Goal: Information Seeking & Learning: Learn about a topic

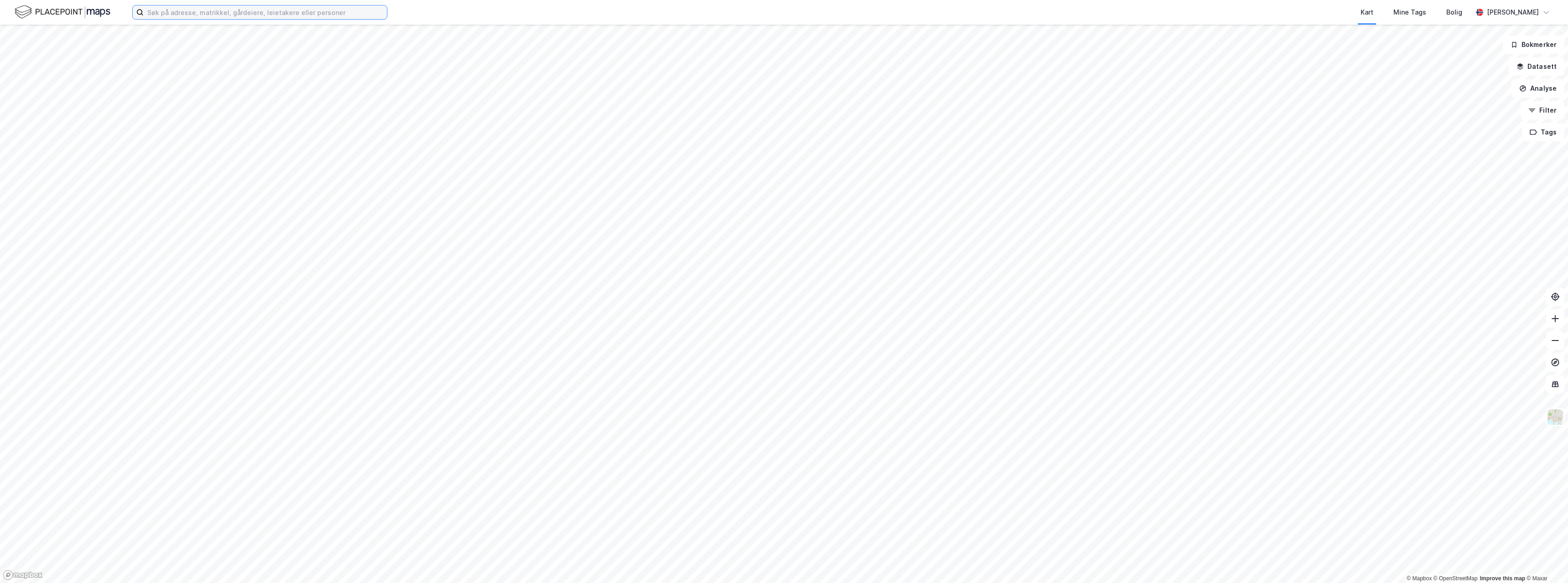
click at [263, 18] on input at bounding box center [265, 12] width 243 height 14
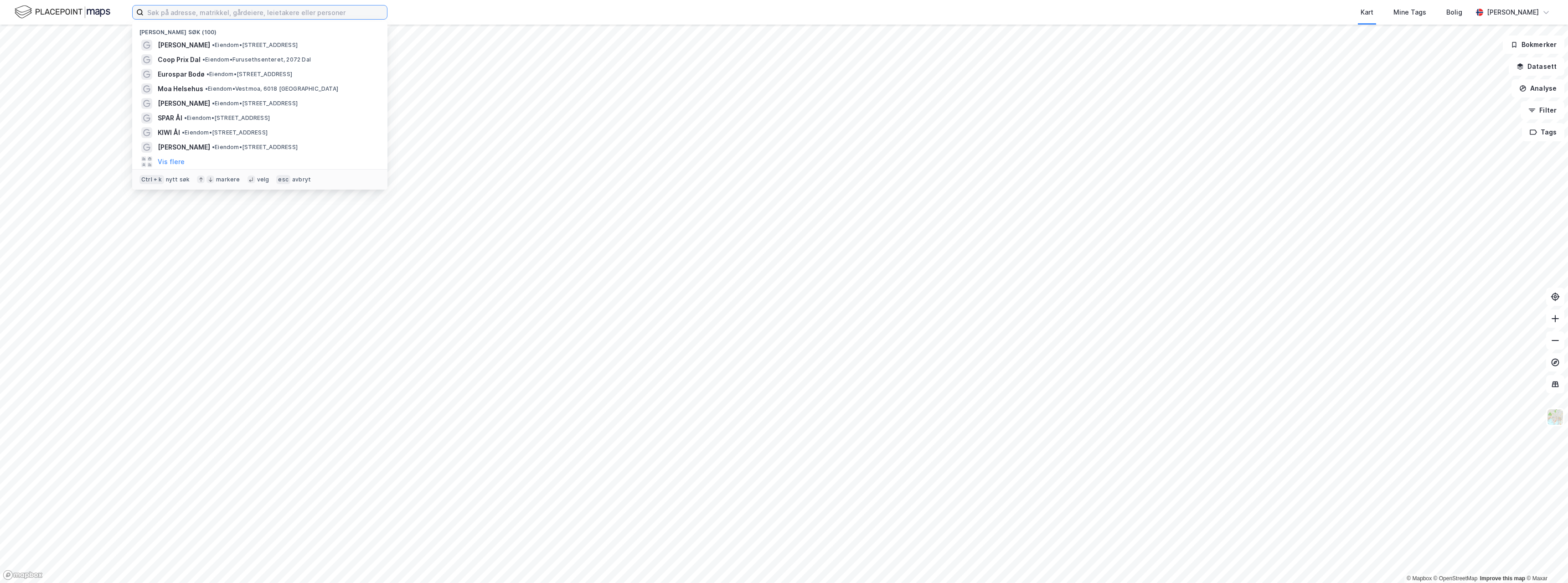
paste input "[PERSON_NAME]"
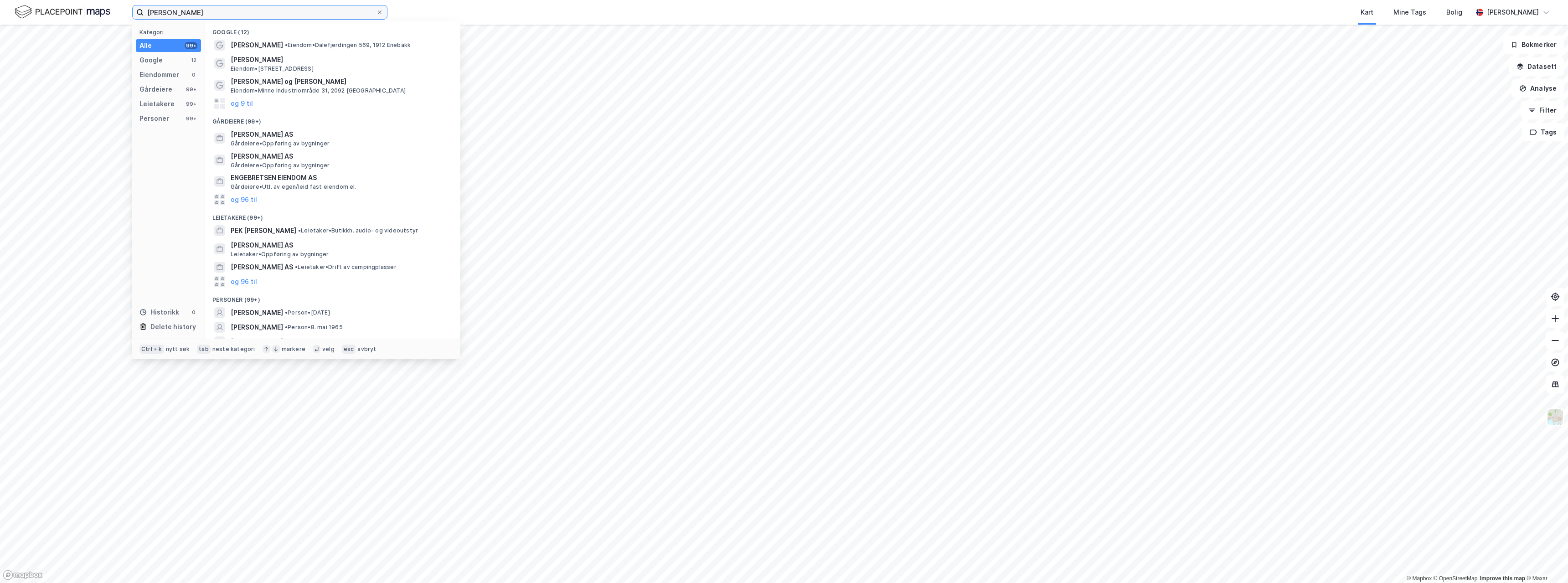
drag, startPoint x: 227, startPoint y: 11, endPoint x: 53, endPoint y: 2, distance: 174.2
click at [53, 2] on div "[PERSON_NAME] Kategori Alle 99+ Google 12 Eiendommer 0 Gårdeiere 99+ Leietakere…" at bounding box center [784, 12] width 1568 height 25
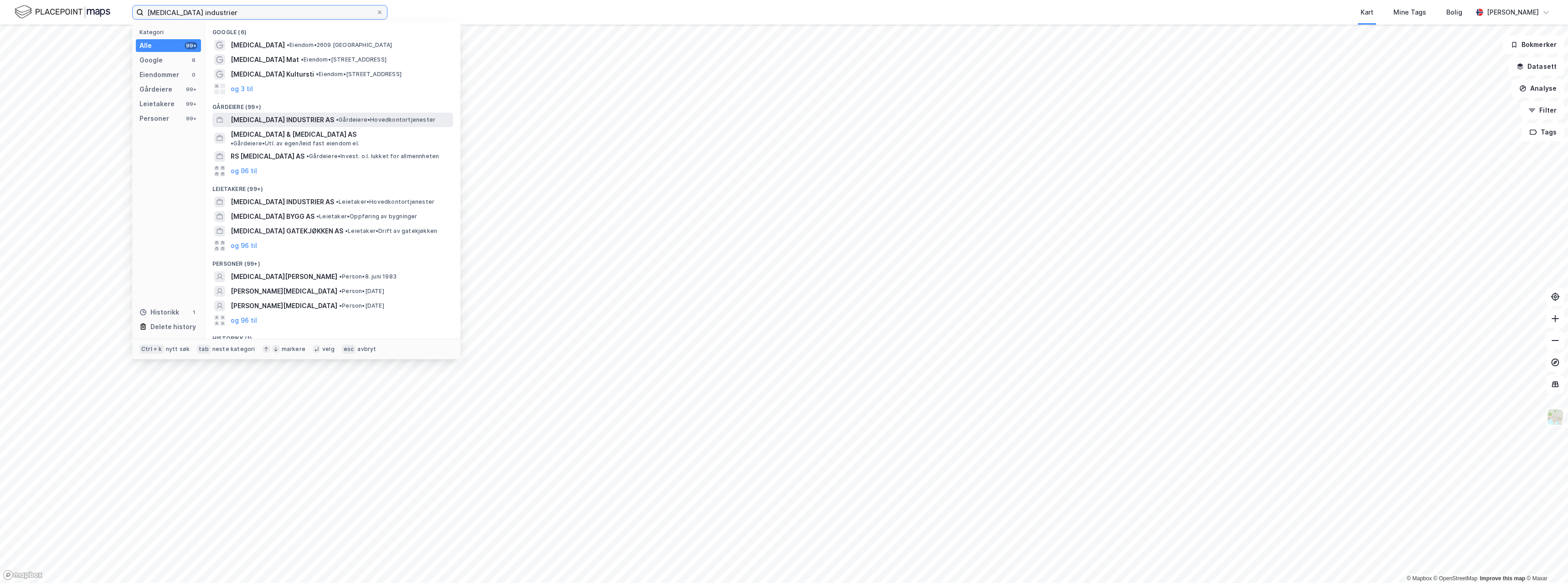
type input "[MEDICAL_DATA] industrier"
click at [261, 119] on span "[MEDICAL_DATA] INDUSTRIER AS" at bounding box center [282, 120] width 104 height 11
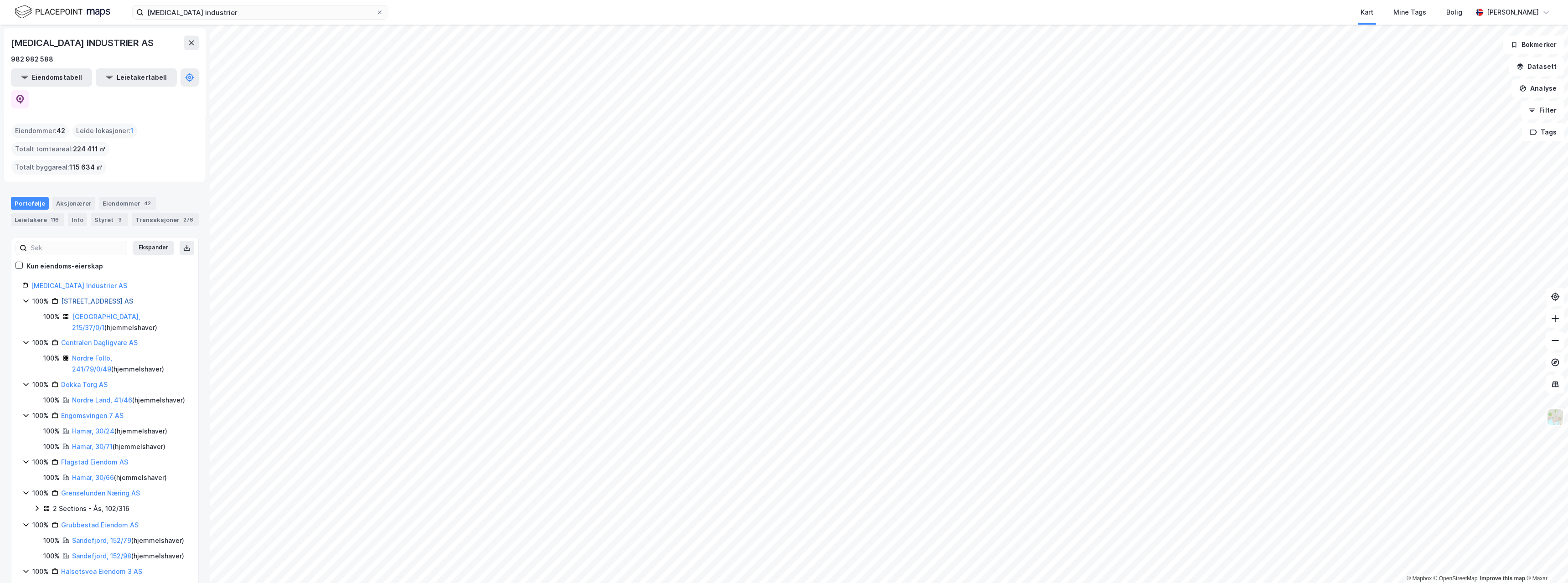
click at [100, 297] on link "[STREET_ADDRESS] AS" at bounding box center [97, 301] width 72 height 8
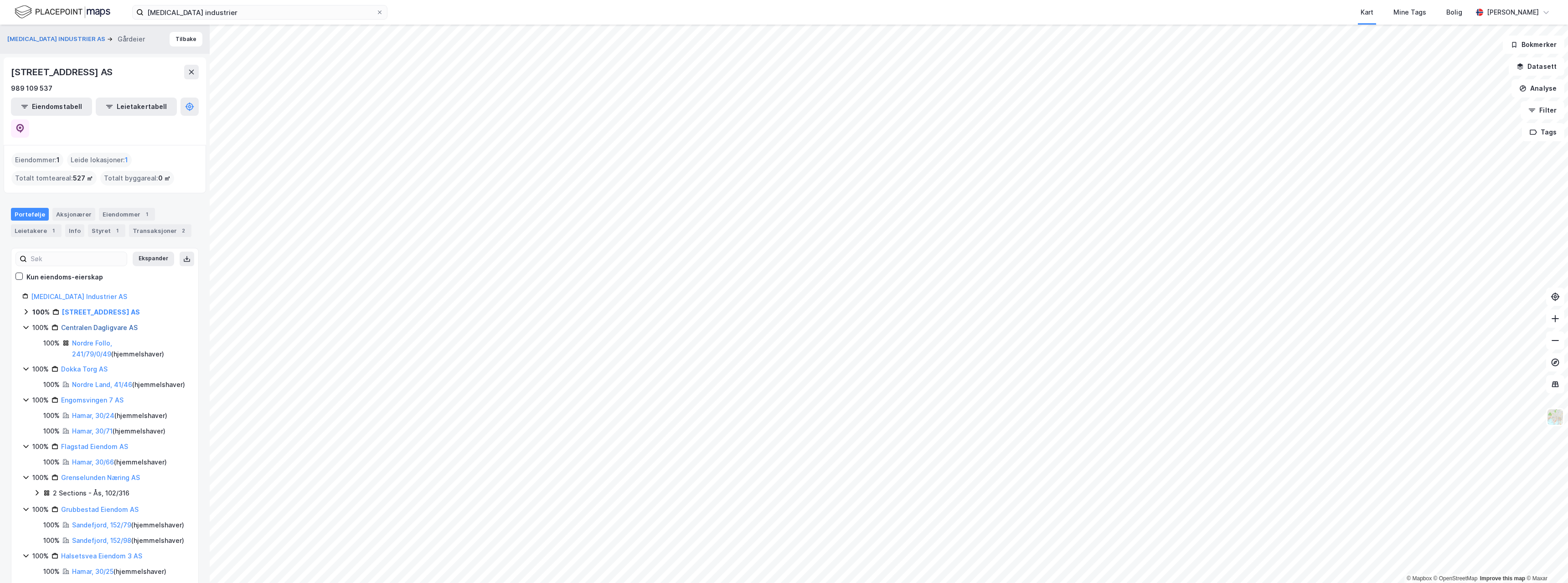
click at [106, 323] on link "Centralen Dagligvare AS" at bounding box center [100, 327] width 76 height 8
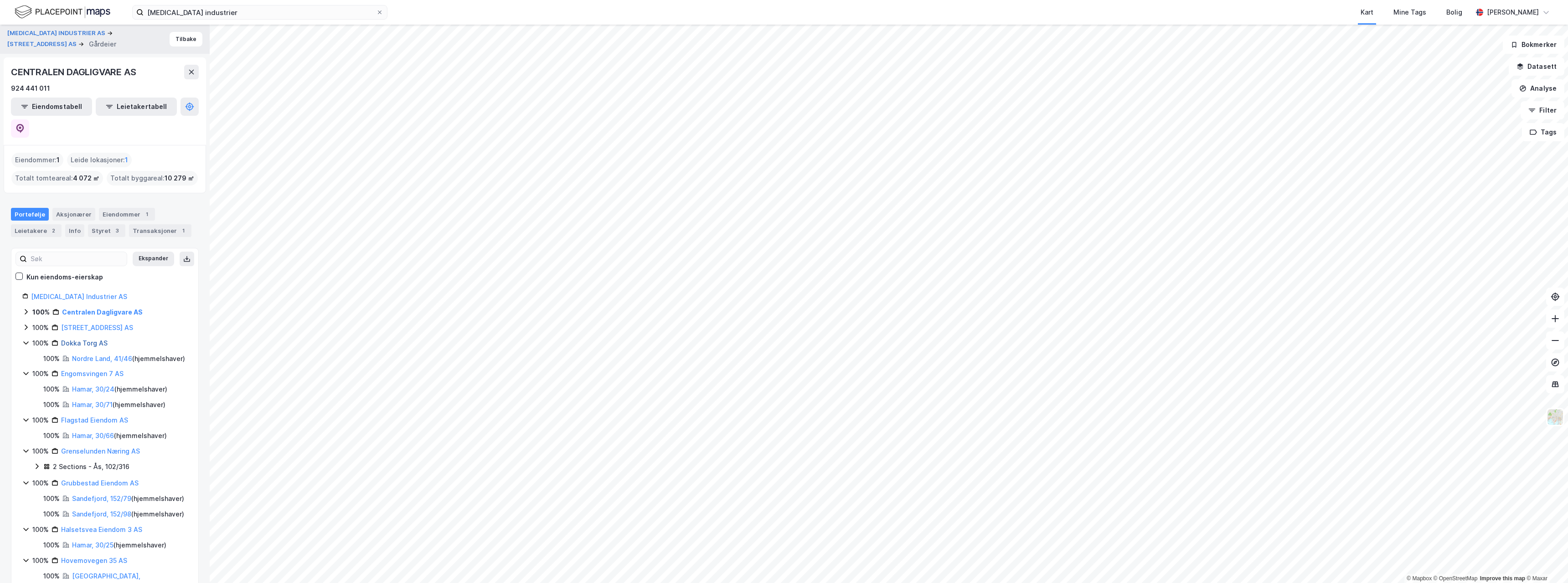
click at [81, 339] on link "Dokka Torg AS" at bounding box center [84, 343] width 46 height 8
click at [91, 354] on link "Engomsvingen 7 AS" at bounding box center [92, 358] width 62 height 8
click at [90, 370] on link "Flagstad Eiendom AS" at bounding box center [95, 374] width 67 height 8
click at [27, 308] on icon at bounding box center [25, 311] width 7 height 7
click at [26, 323] on icon at bounding box center [25, 327] width 7 height 7
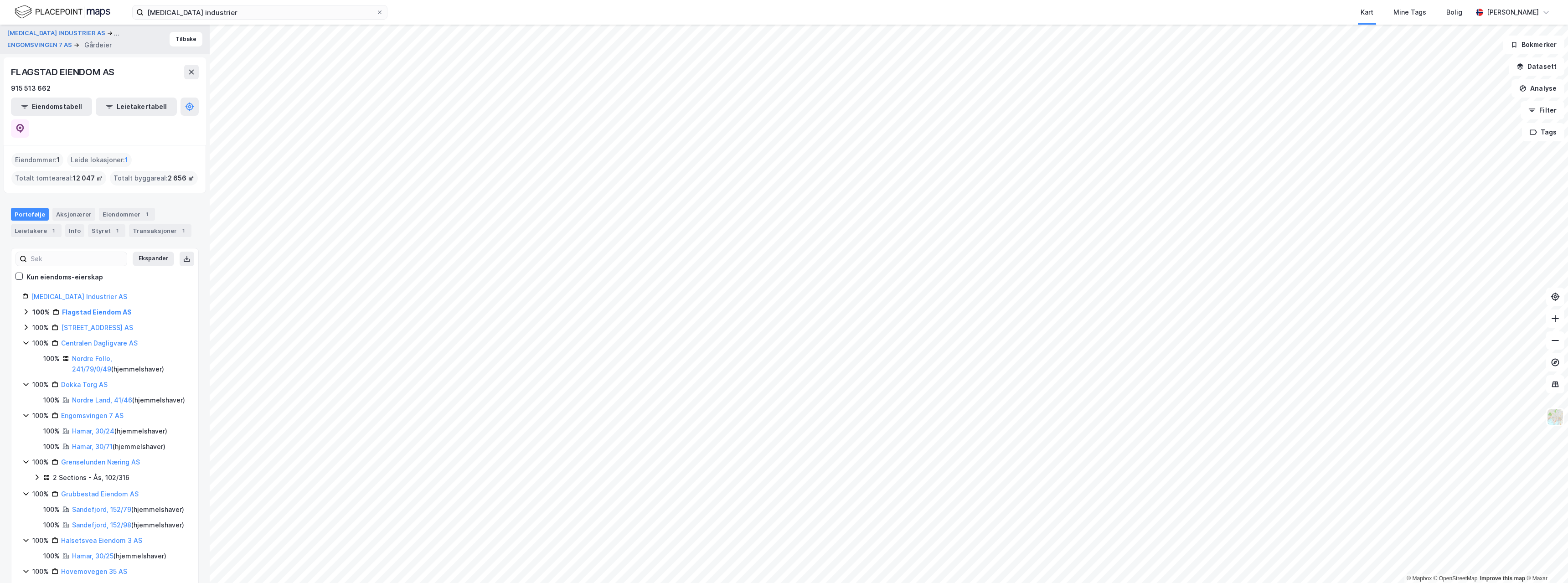
click at [25, 339] on icon at bounding box center [25, 342] width 7 height 7
click at [24, 357] on icon at bounding box center [25, 358] width 5 height 3
click at [23, 370] on icon at bounding box center [25, 373] width 7 height 7
click at [25, 385] on icon at bounding box center [25, 388] width 7 height 7
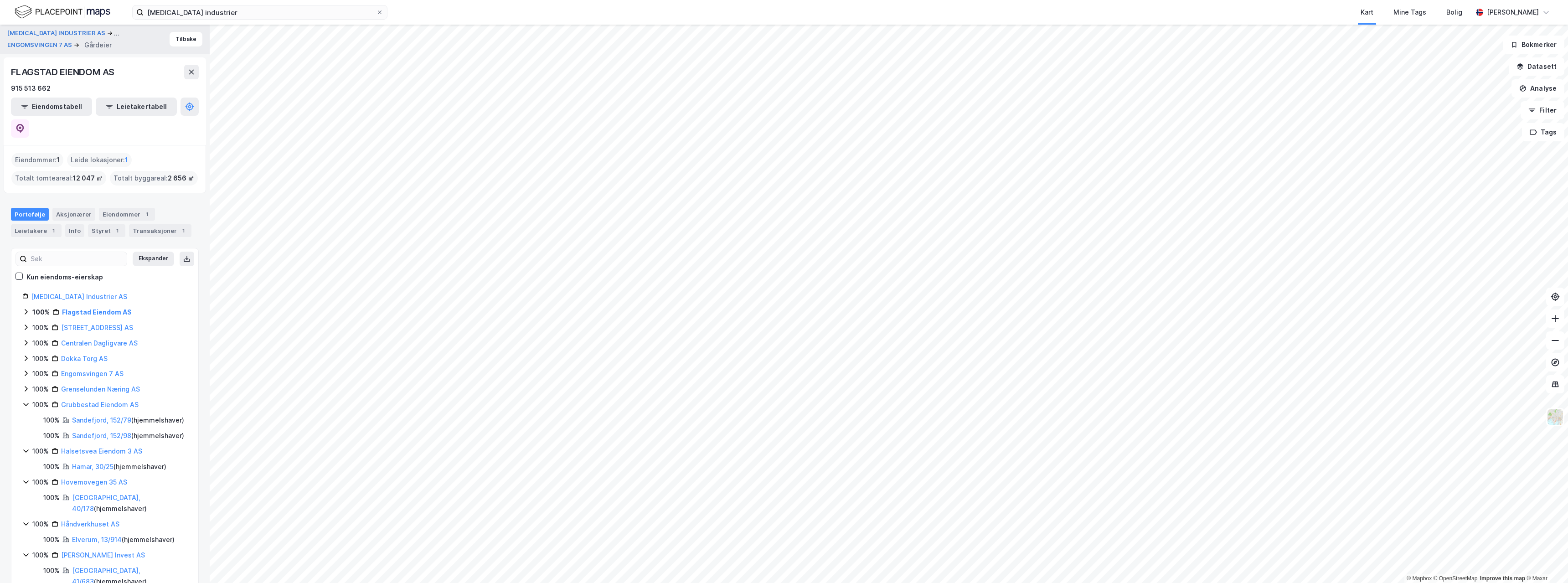
click at [25, 401] on icon at bounding box center [25, 404] width 7 height 7
click at [84, 385] on link "Grenselunden Næring AS" at bounding box center [100, 389] width 79 height 8
click at [41, 224] on div "Leietakere 2" at bounding box center [36, 230] width 50 height 13
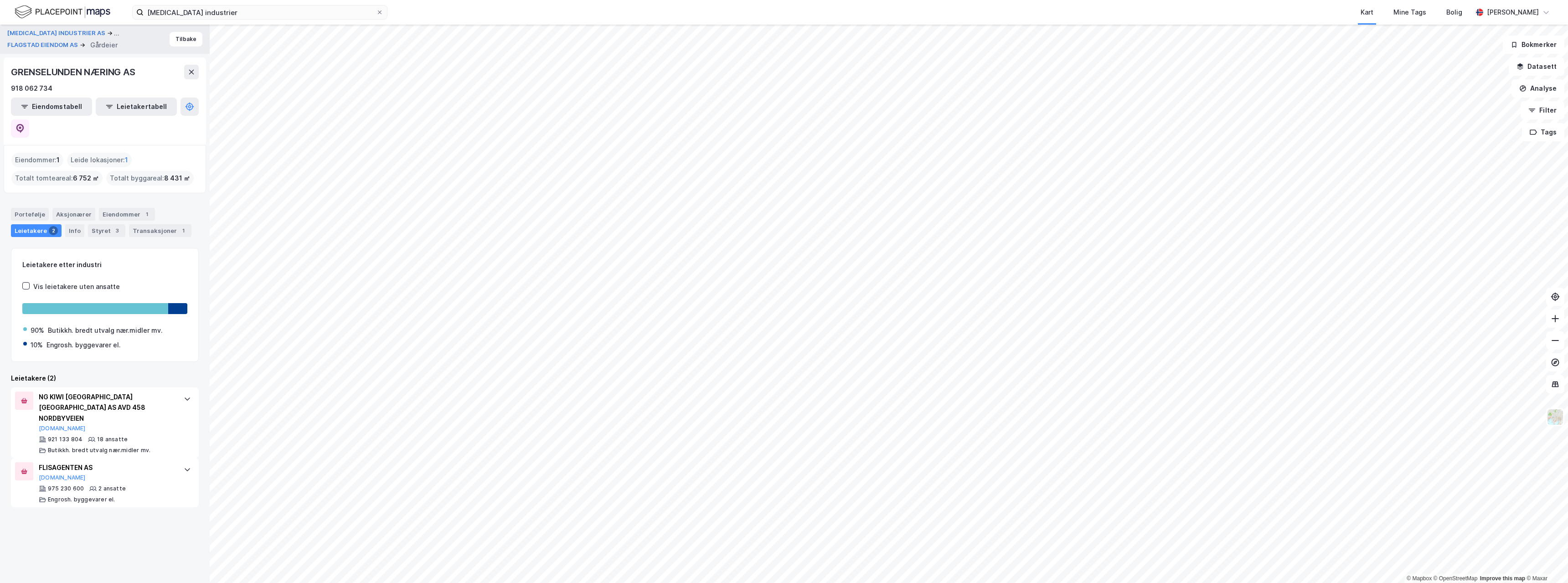
click at [41, 224] on div "Leietakere 2" at bounding box center [36, 230] width 50 height 13
click at [37, 208] on div "Portefølje" at bounding box center [29, 214] width 37 height 13
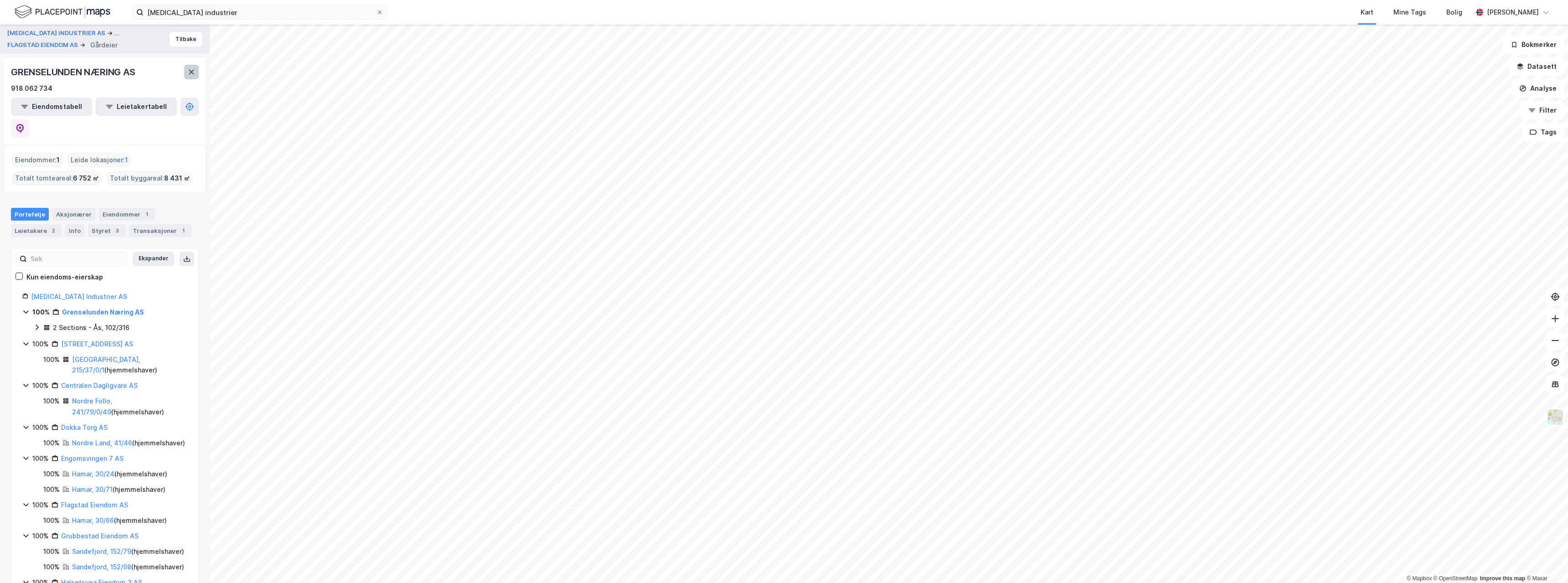
click at [190, 71] on icon at bounding box center [191, 72] width 5 height 5
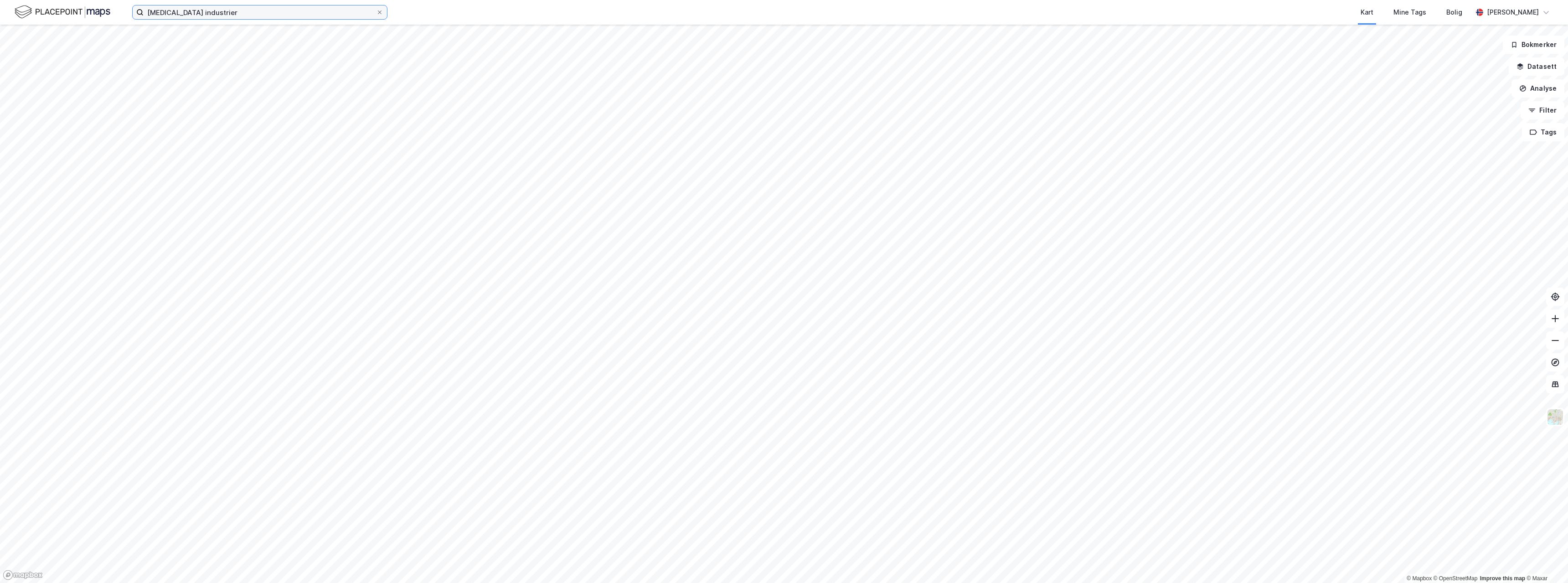
click at [248, 12] on input "[MEDICAL_DATA] industrier" at bounding box center [260, 12] width 233 height 14
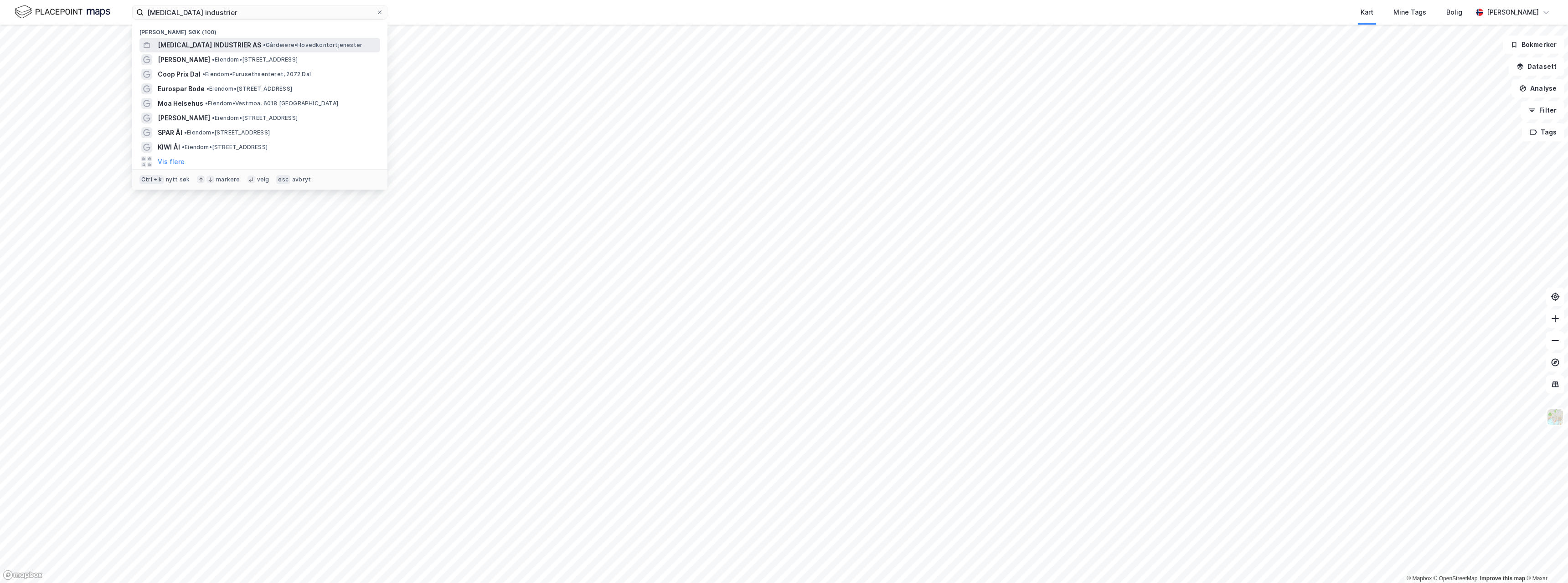
click at [224, 37] on div "[MEDICAL_DATA] INDUSTRIER AS • Gårdeiere • Hovedkontortjenester" at bounding box center [260, 45] width 241 height 14
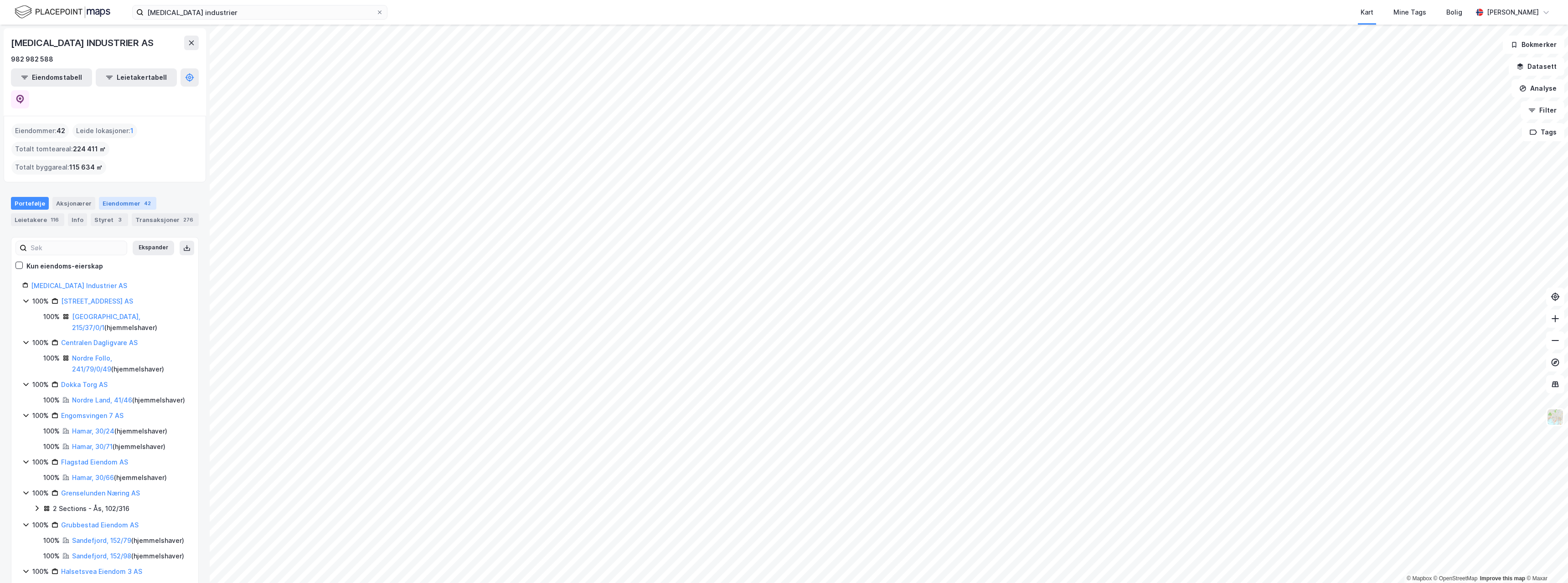
click at [131, 197] on div "Eiendommer 42" at bounding box center [127, 203] width 57 height 13
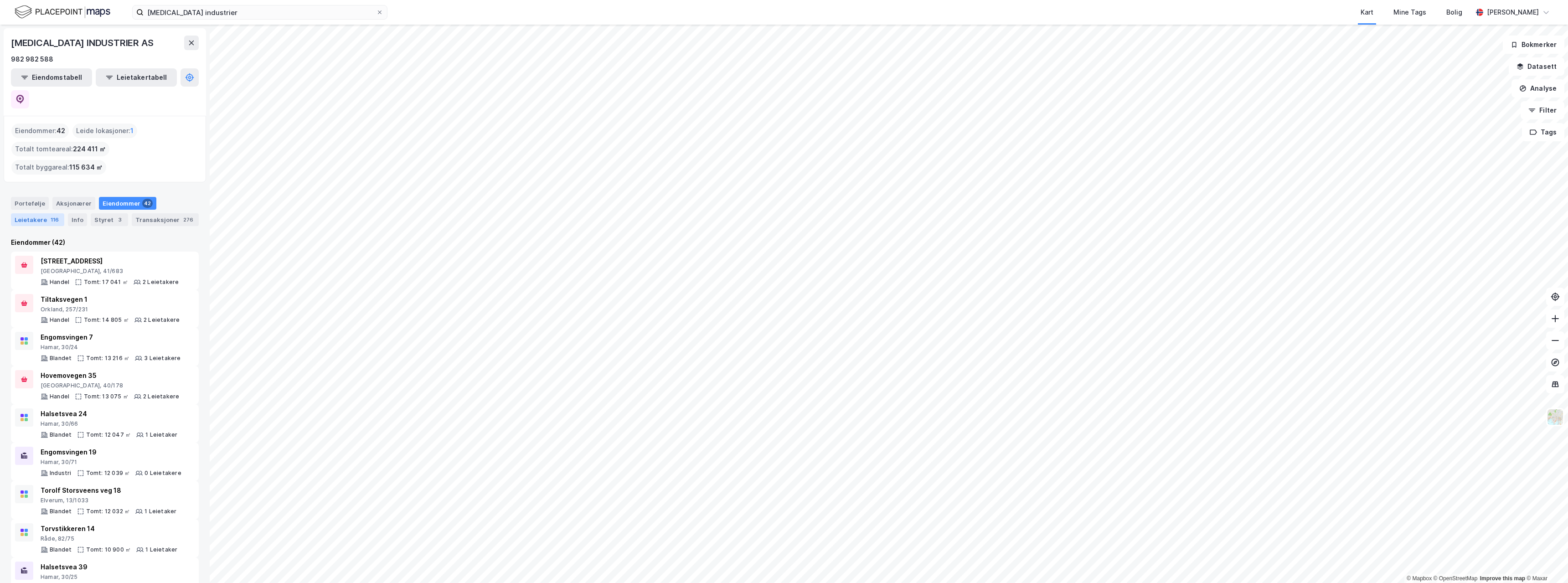
click at [45, 213] on div "Leietakere 116" at bounding box center [37, 220] width 53 height 13
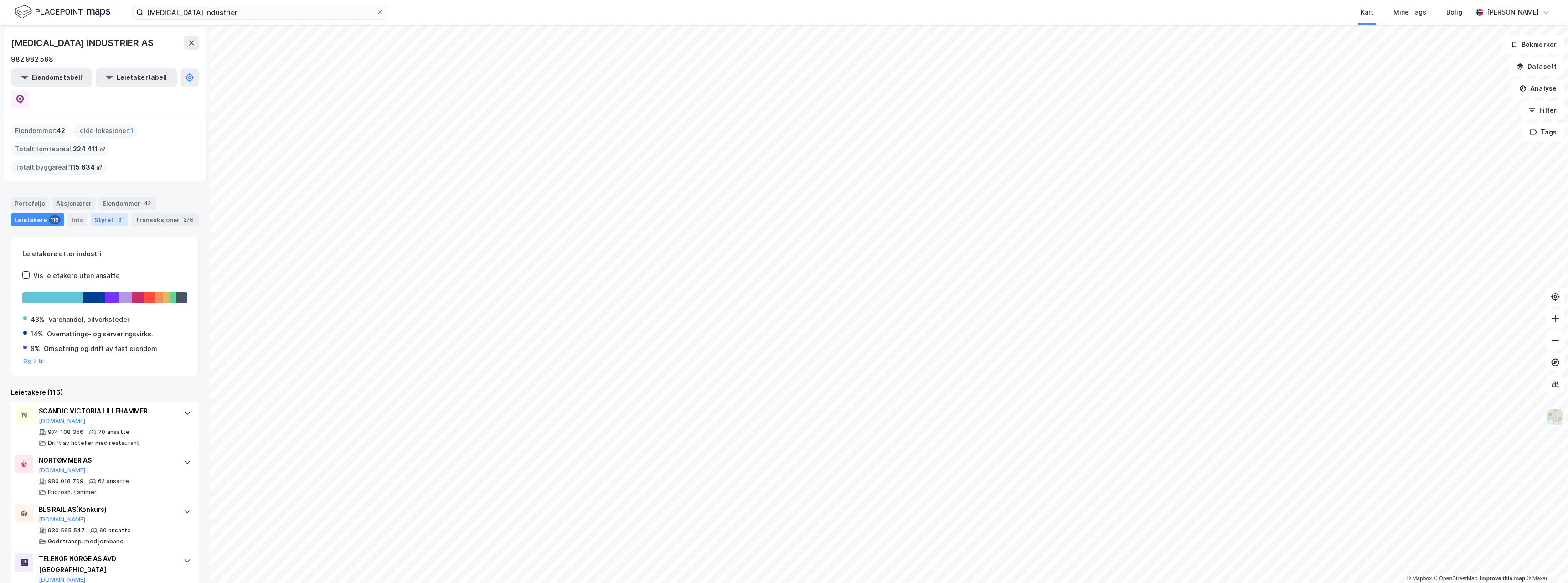
click at [99, 213] on div "Styret 3" at bounding box center [109, 220] width 37 height 13
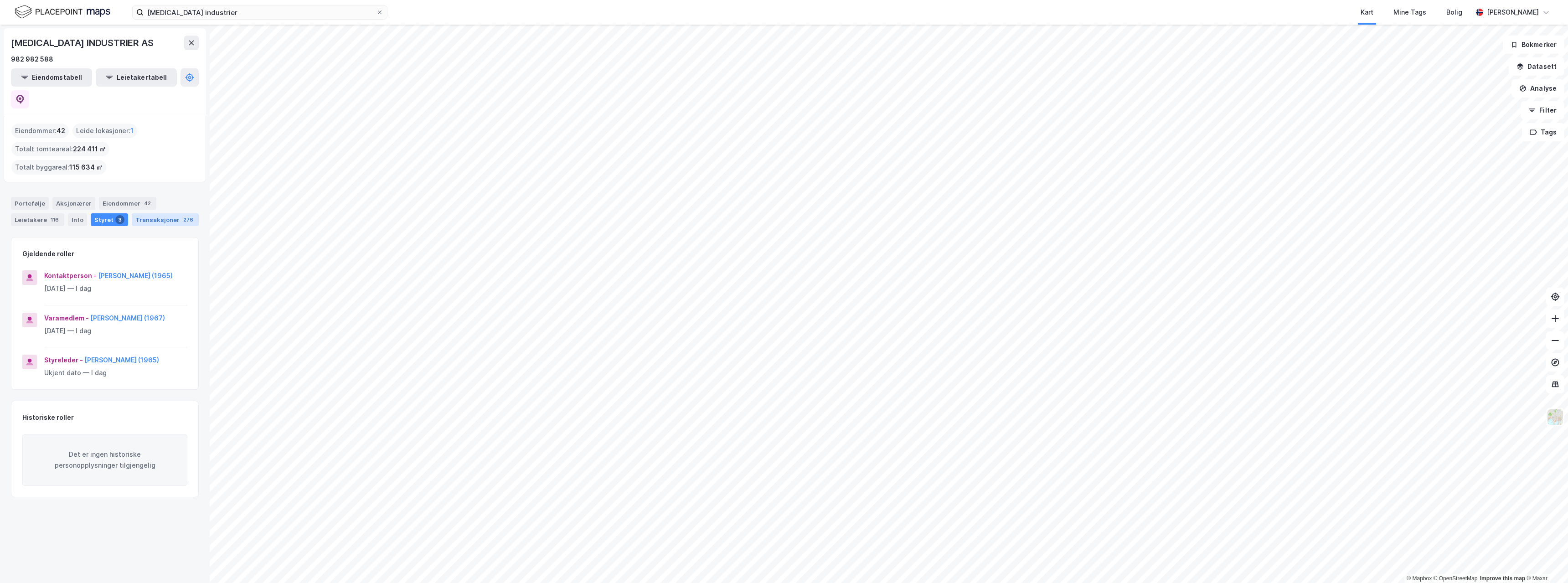
click at [168, 213] on div "Transaksjoner 276" at bounding box center [165, 220] width 67 height 13
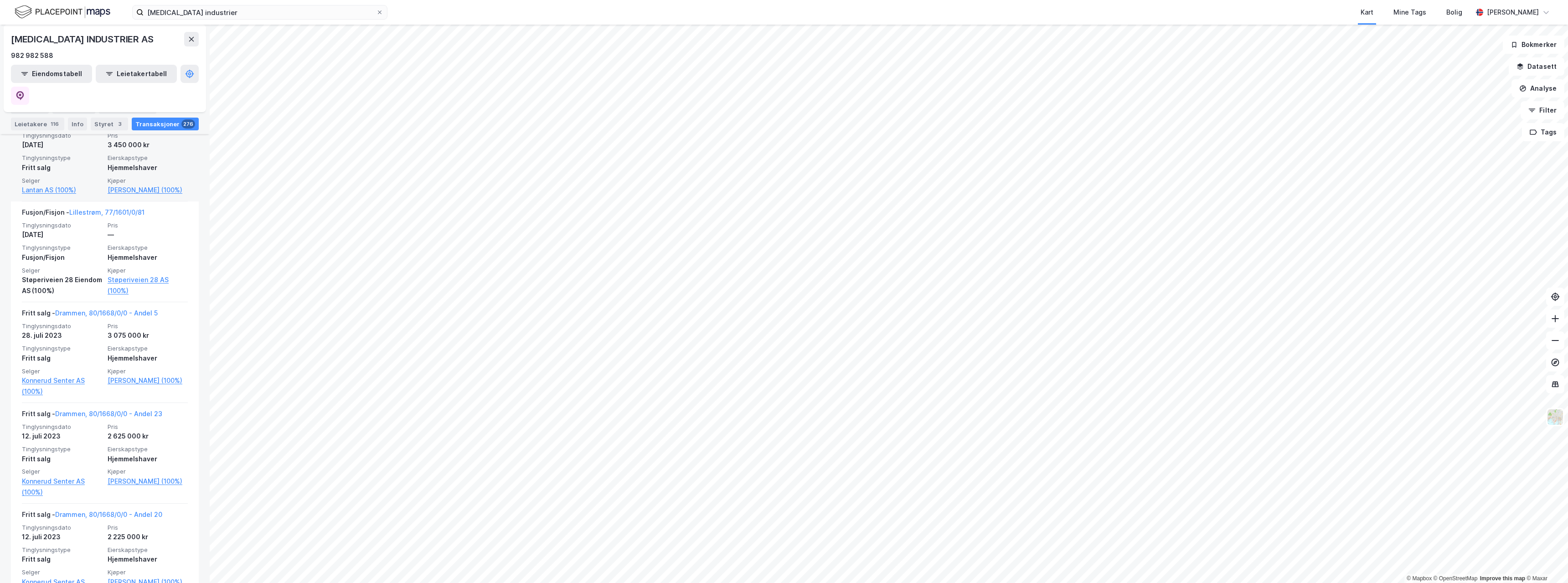
scroll to position [1048, 0]
click at [193, 41] on icon at bounding box center [191, 39] width 7 height 7
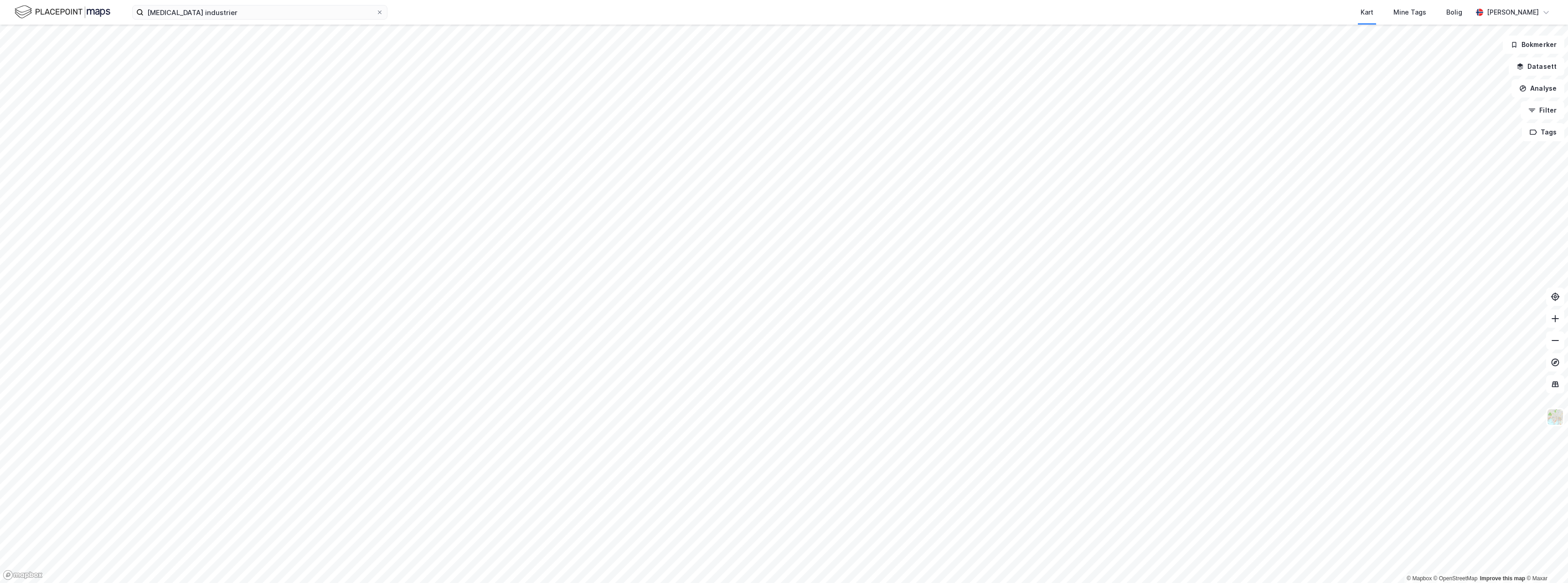
click at [220, 5] on div "[MEDICAL_DATA] industrier Kart Mine Tags [PERSON_NAME]" at bounding box center [784, 12] width 1568 height 25
click at [220, 14] on input "[MEDICAL_DATA] industrier" at bounding box center [260, 12] width 233 height 14
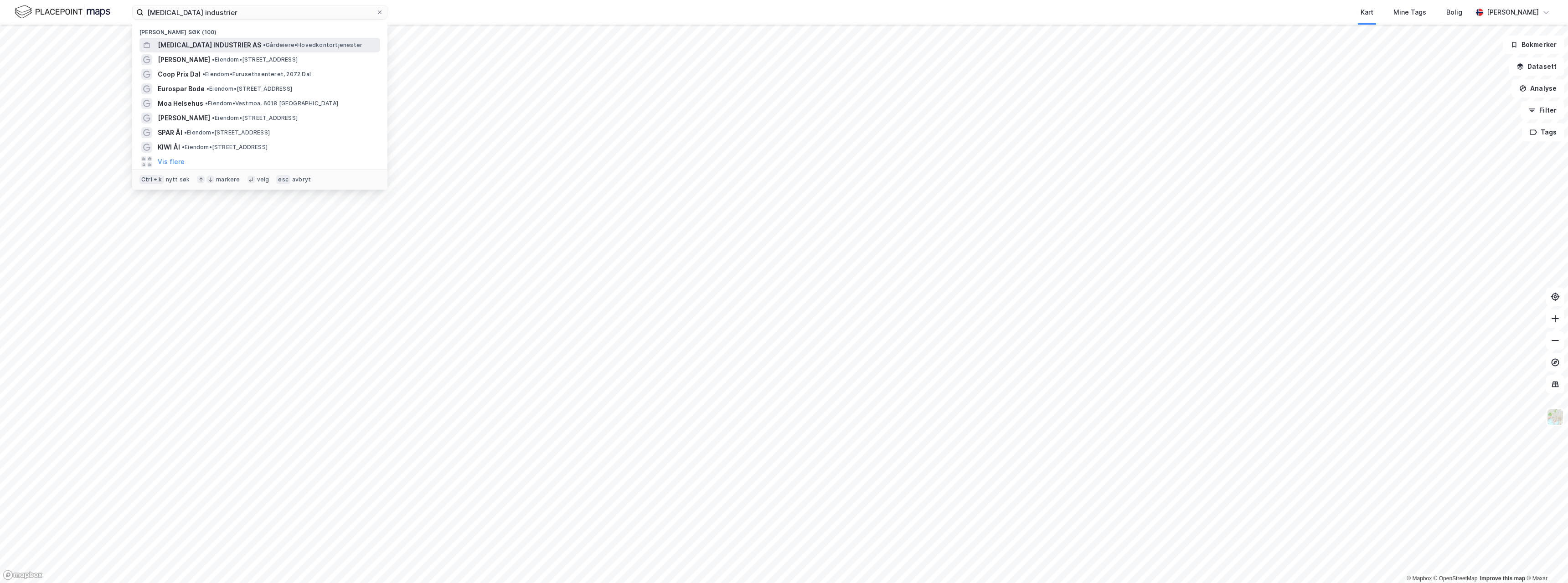
click at [221, 40] on span "[MEDICAL_DATA] INDUSTRIER AS" at bounding box center [210, 45] width 104 height 11
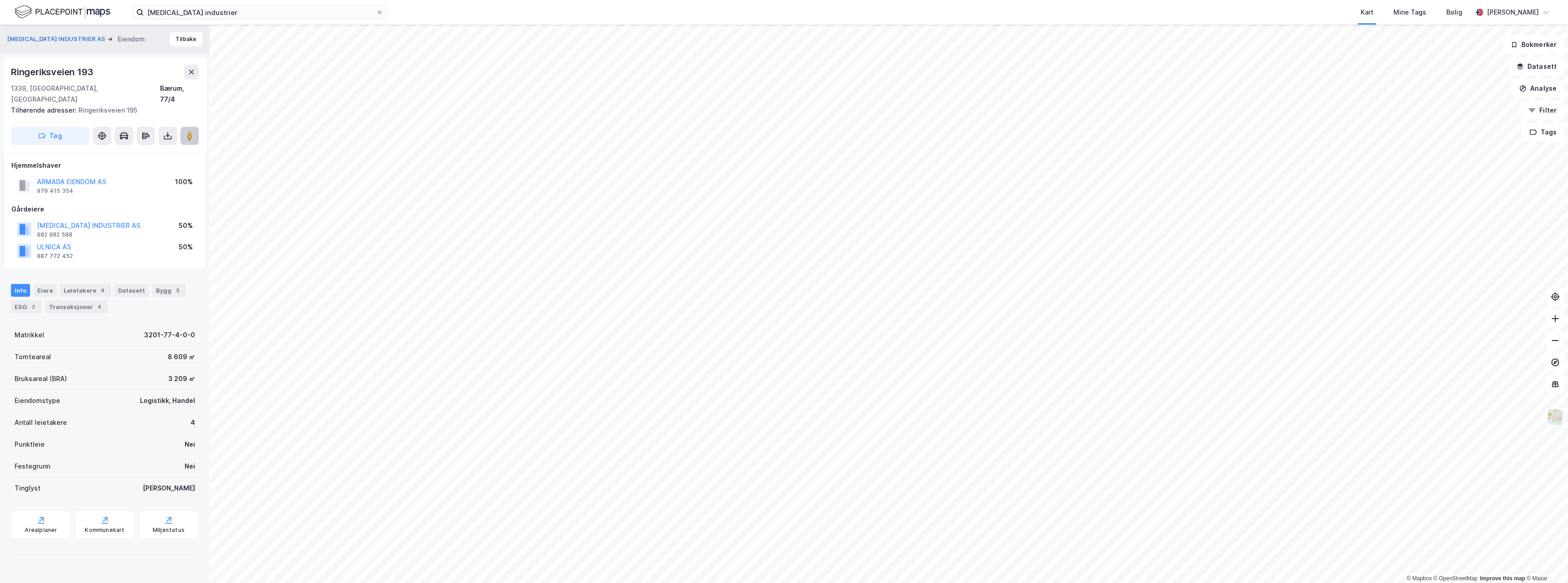
click at [188, 131] on image at bounding box center [190, 135] width 6 height 9
